Goal: Task Accomplishment & Management: Use online tool/utility

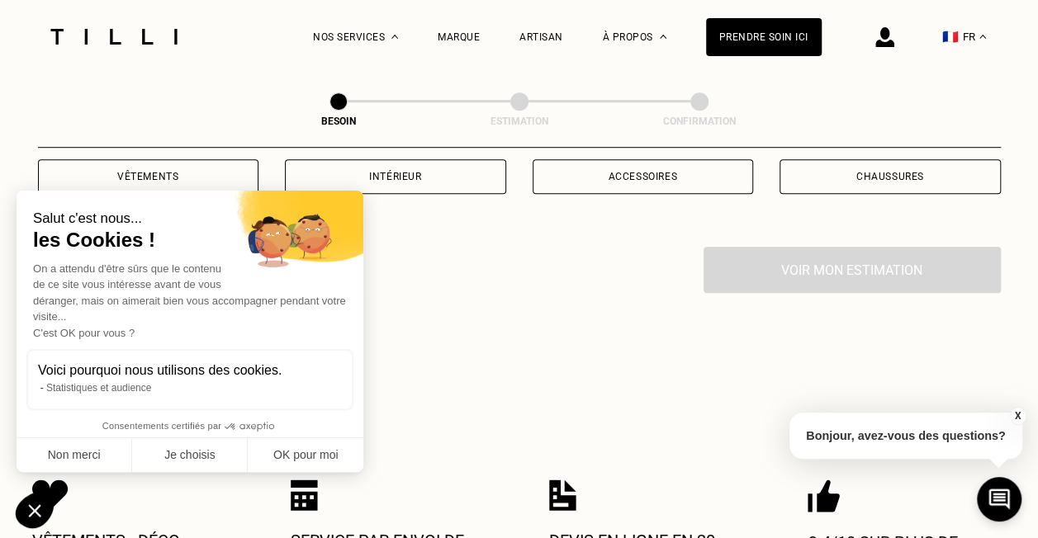
scroll to position [330, 0]
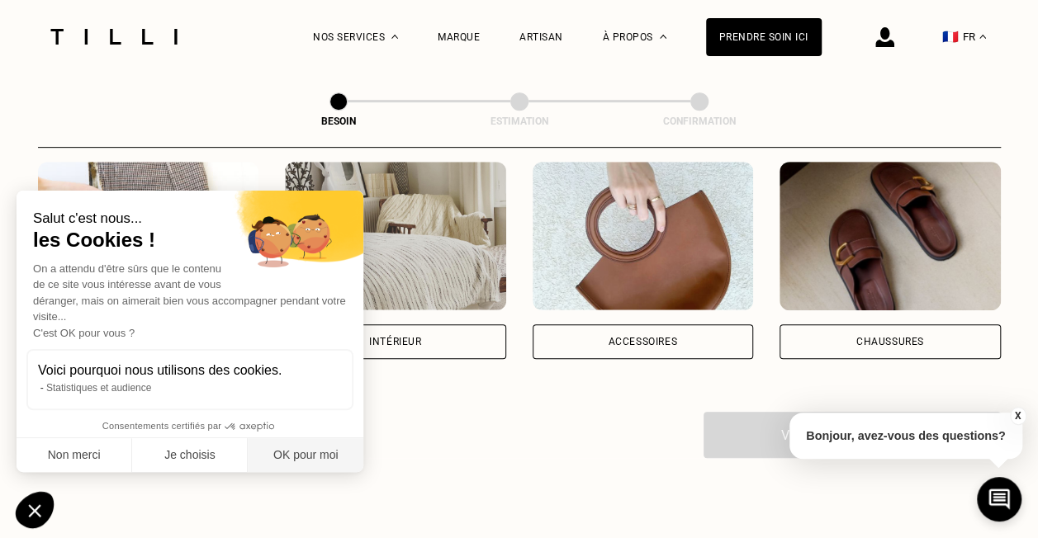
drag, startPoint x: 305, startPoint y: 455, endPoint x: 426, endPoint y: 326, distance: 177.0
click at [305, 455] on button "OK pour moi" at bounding box center [306, 455] width 116 height 35
checkbox input "true"
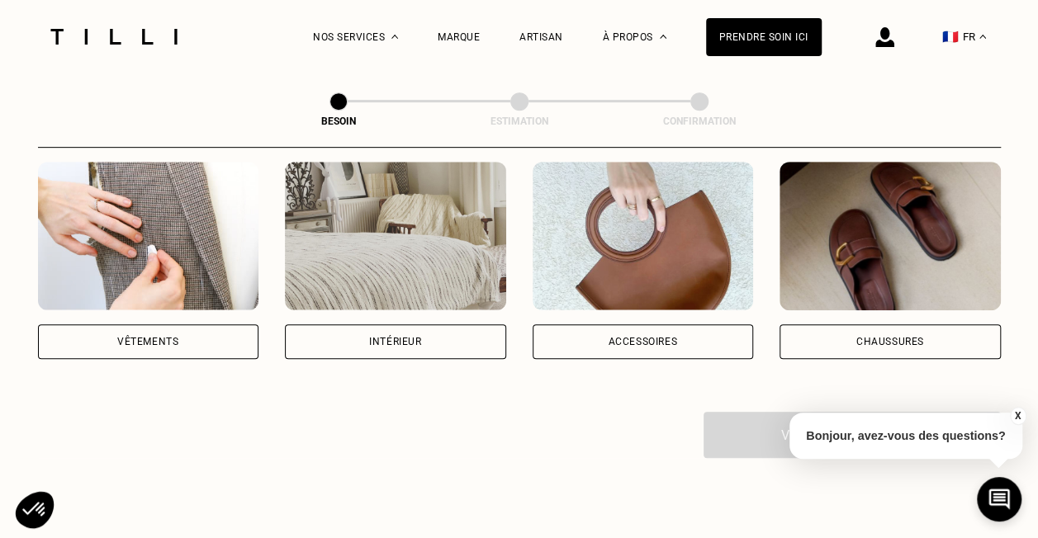
click at [433, 324] on div "Intérieur" at bounding box center [395, 341] width 221 height 35
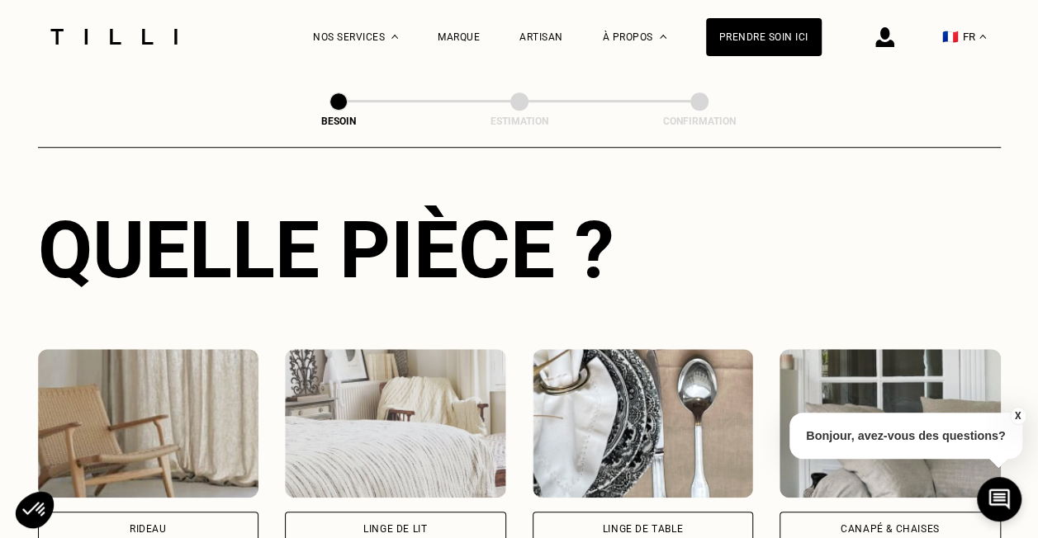
scroll to position [765, 0]
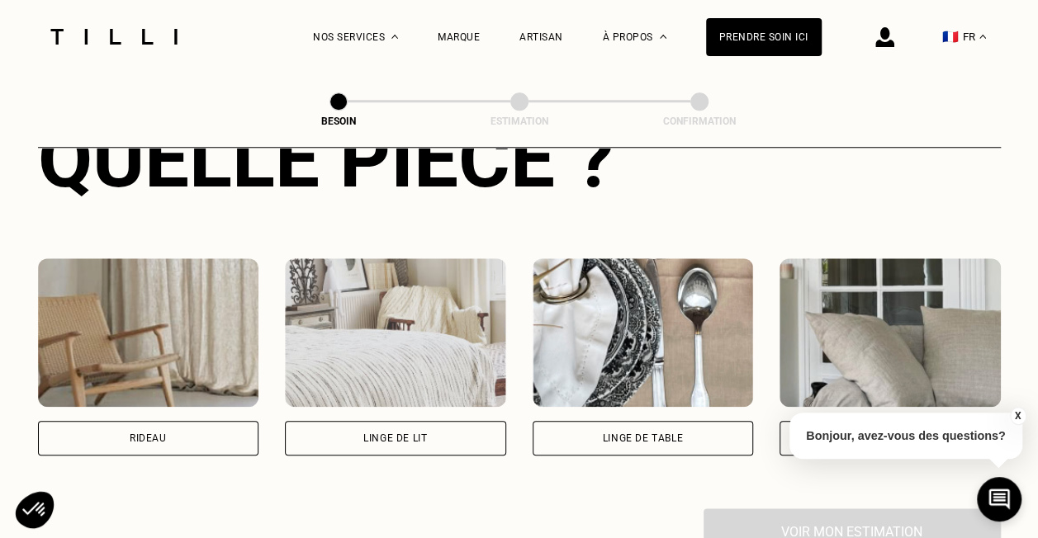
click at [168, 424] on div "Rideau" at bounding box center [148, 438] width 221 height 35
select select "FR"
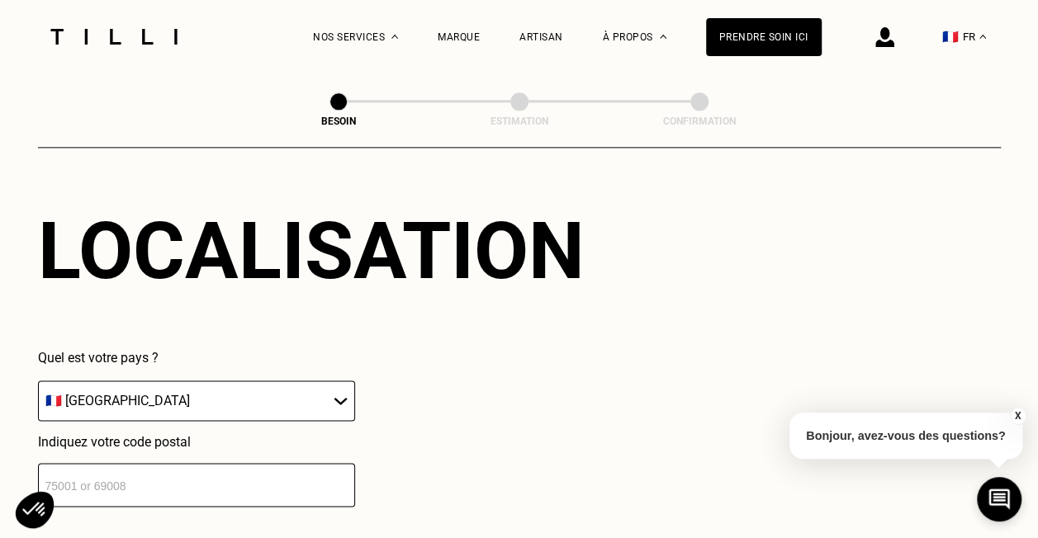
scroll to position [1073, 0]
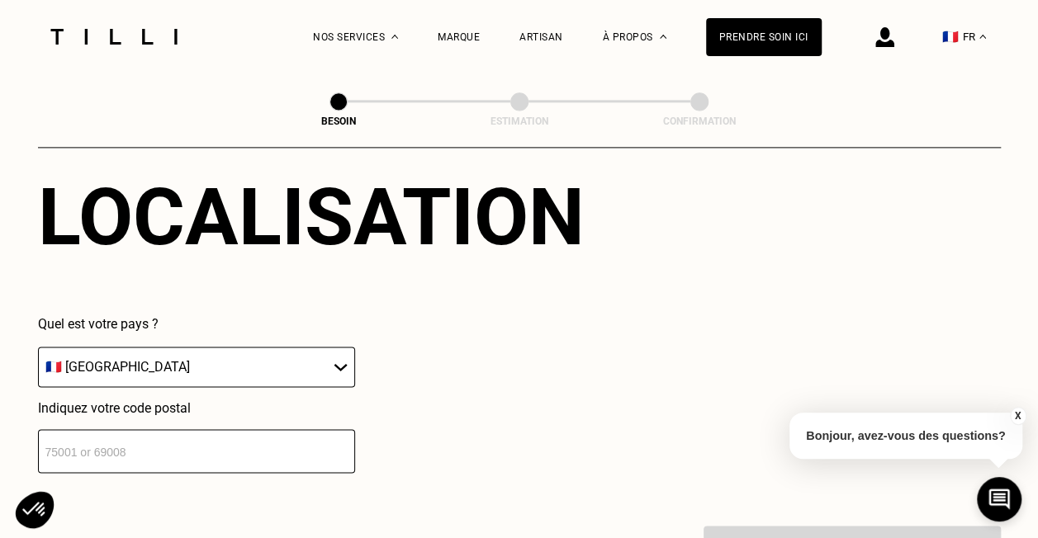
click at [167, 429] on input "number" at bounding box center [196, 451] width 317 height 44
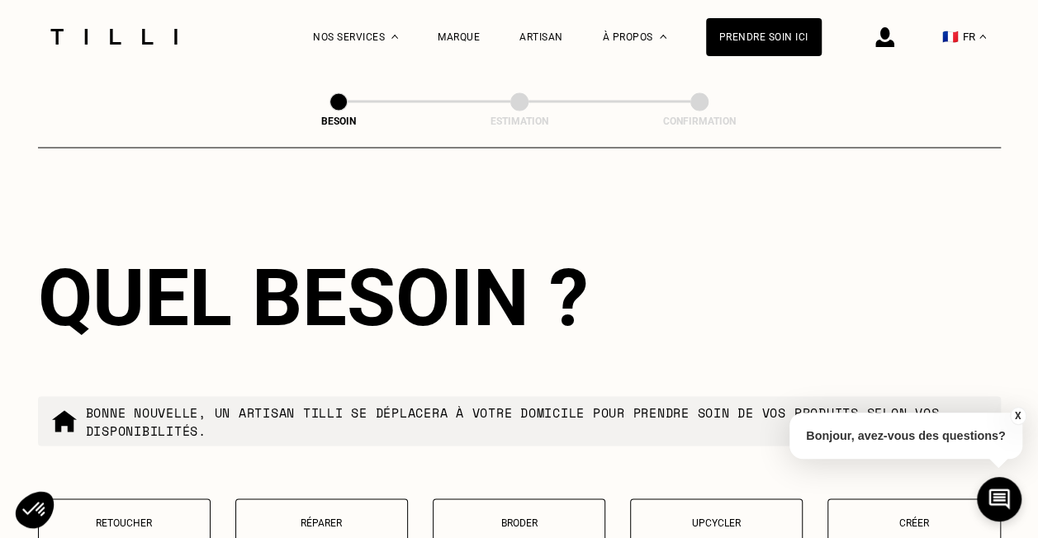
scroll to position [1565, 0]
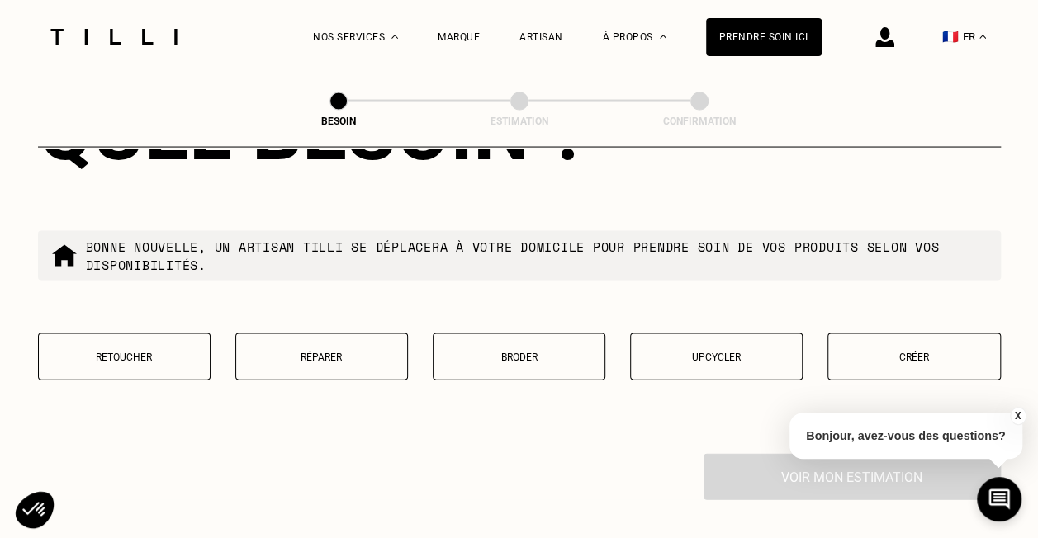
type input "94160"
click at [145, 352] on p "Retoucher" at bounding box center [124, 358] width 154 height 12
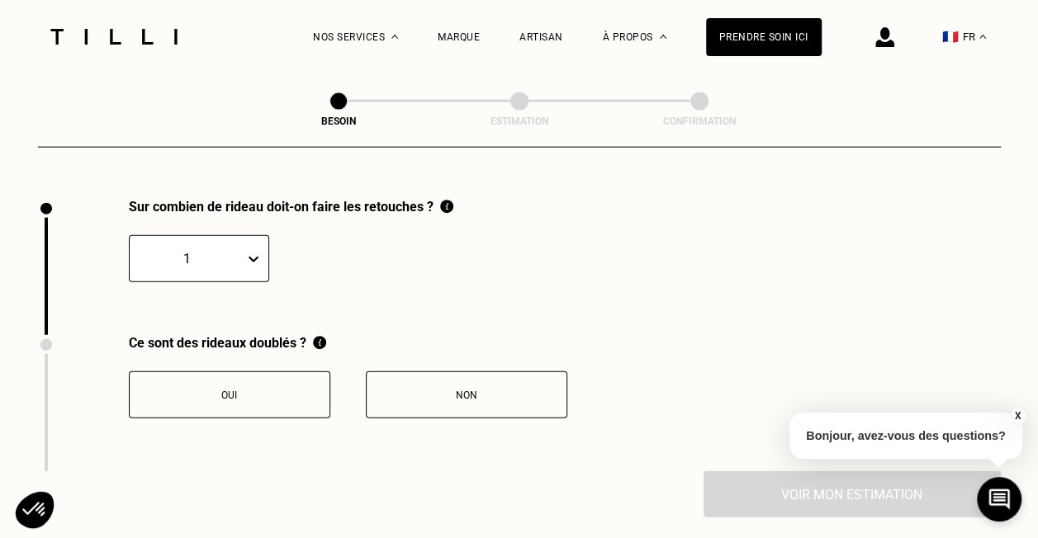
scroll to position [1824, 0]
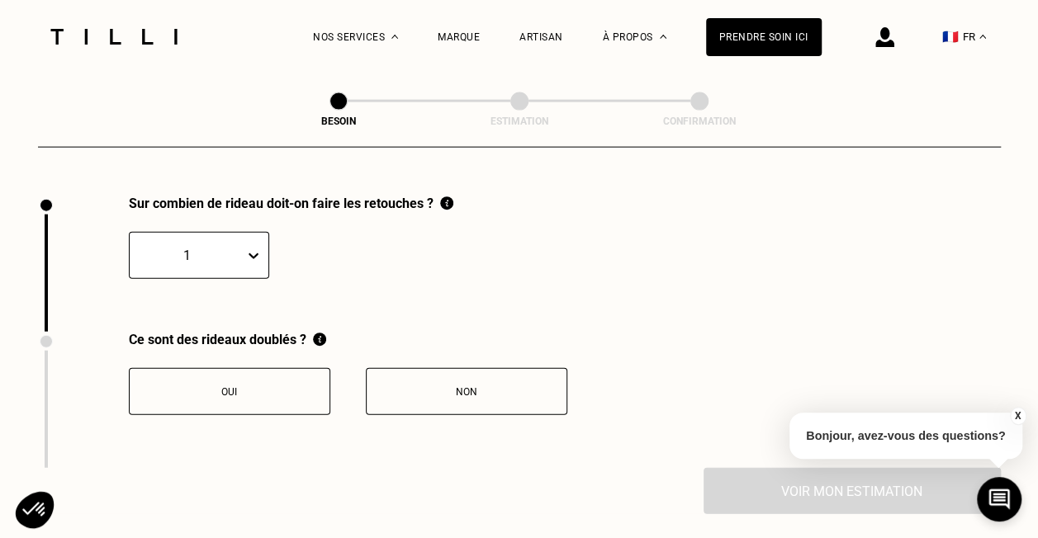
click at [251, 253] on icon at bounding box center [253, 256] width 17 height 17
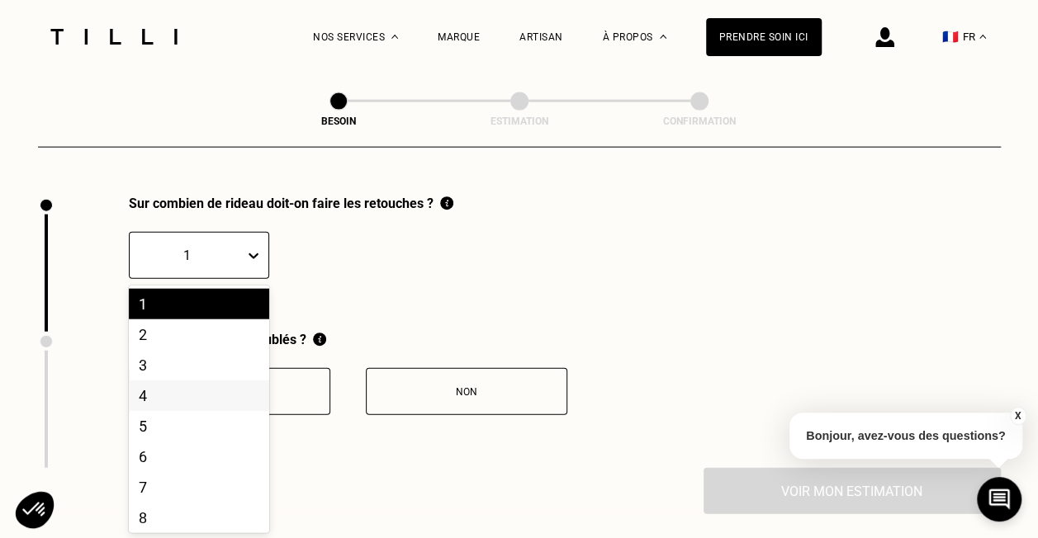
click at [174, 386] on div "4" at bounding box center [199, 396] width 140 height 31
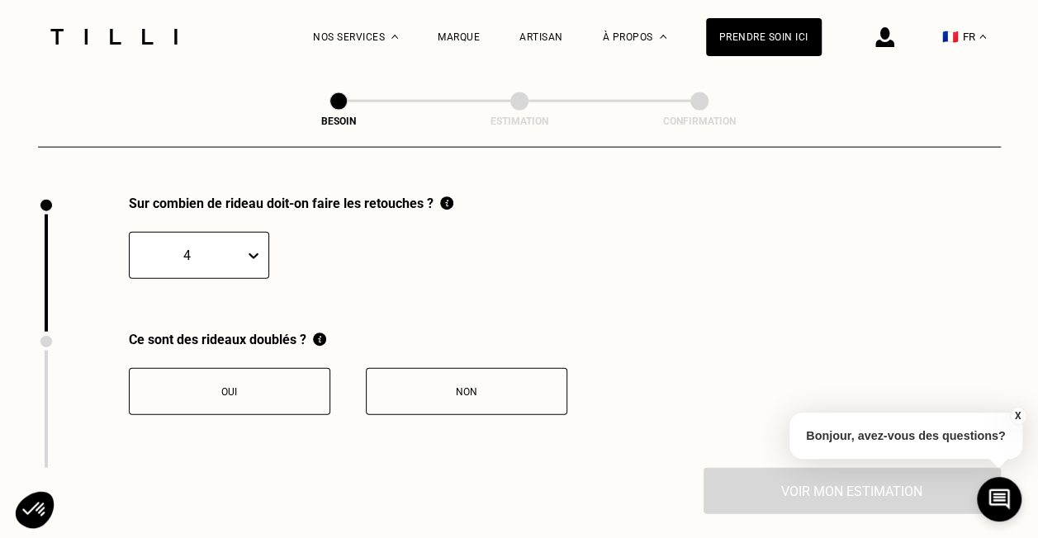
click at [252, 388] on button "Oui" at bounding box center [229, 391] width 201 height 47
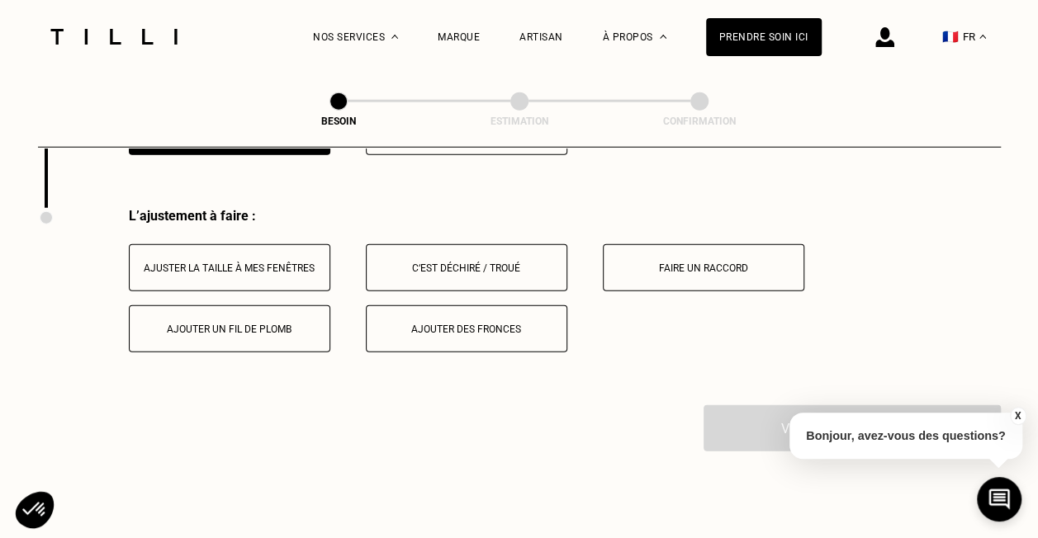
scroll to position [2143, 0]
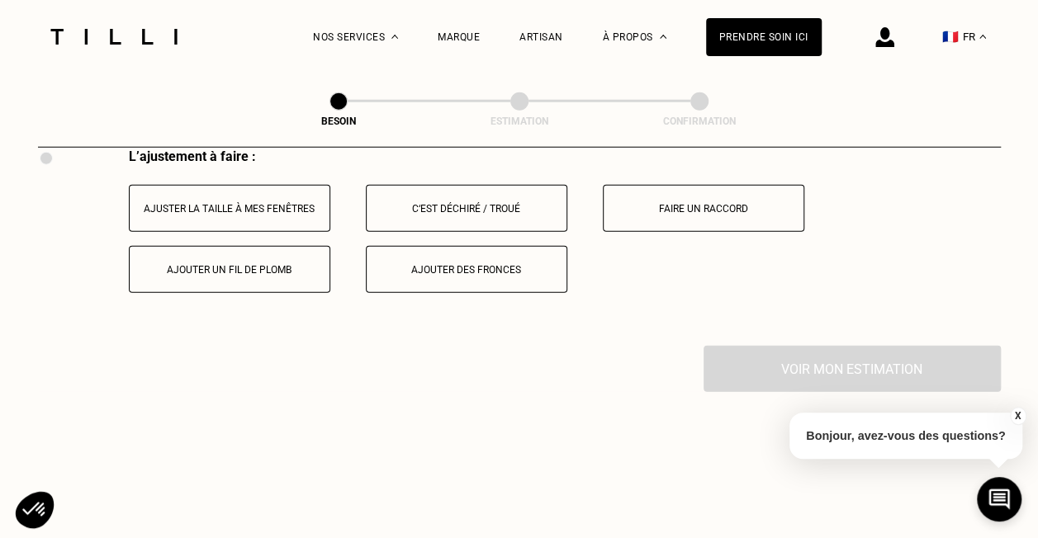
click at [210, 212] on button "Ajuster la taille à mes fenêtres" at bounding box center [229, 208] width 201 height 47
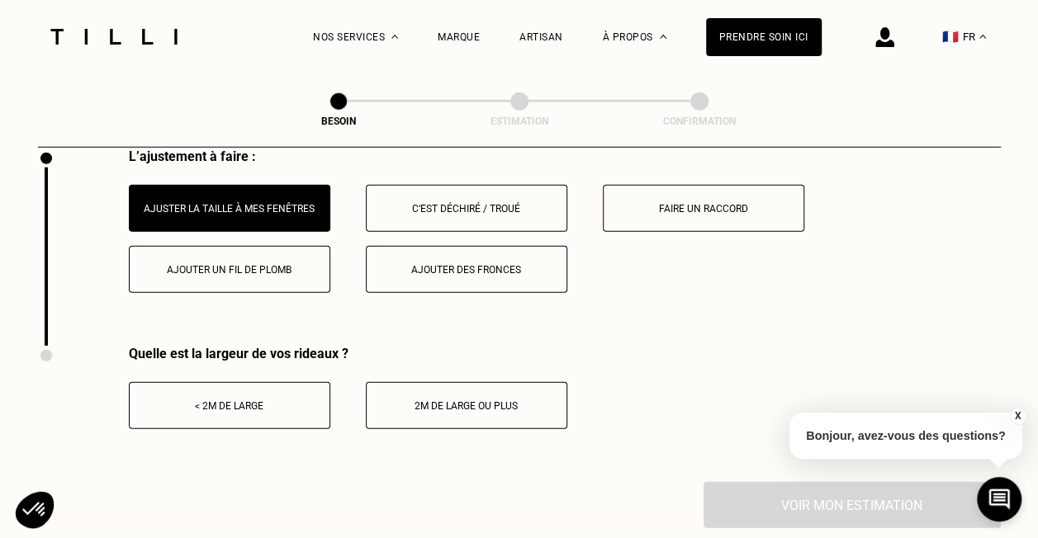
click at [512, 400] on div "2m de large ou plus" at bounding box center [466, 406] width 183 height 12
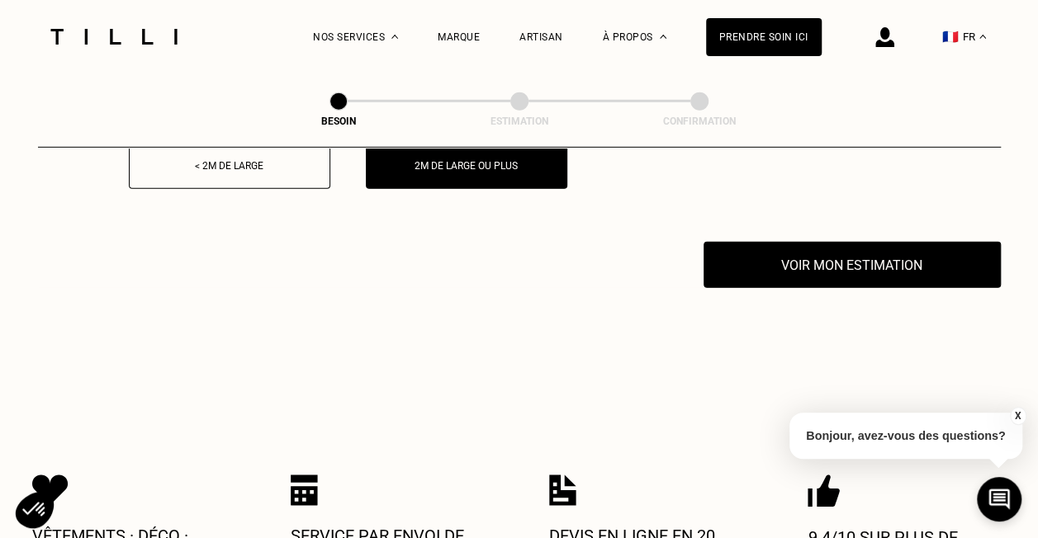
scroll to position [2309, 0]
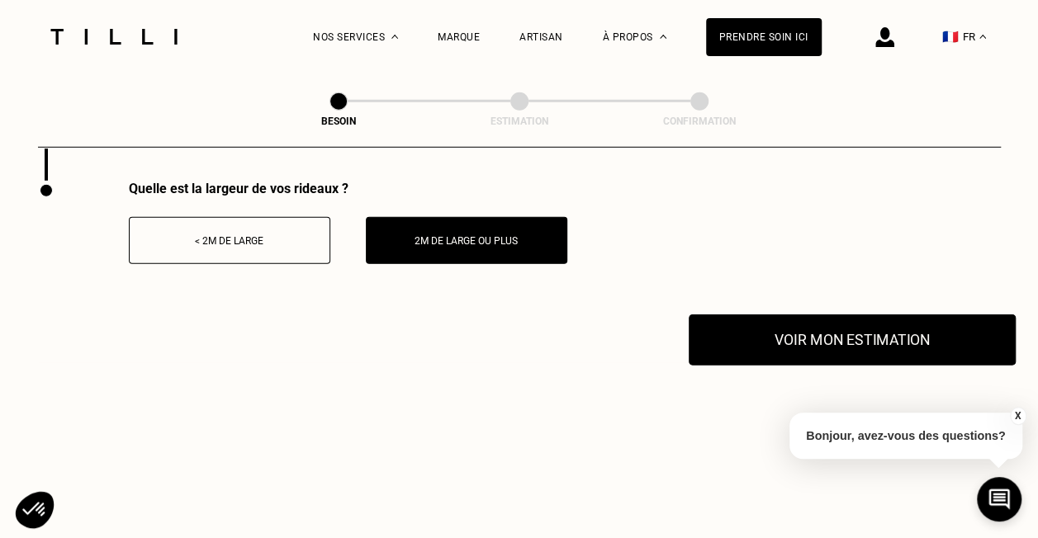
click at [791, 324] on button "Voir mon estimation" at bounding box center [852, 340] width 327 height 51
